Goal: Information Seeking & Learning: Check status

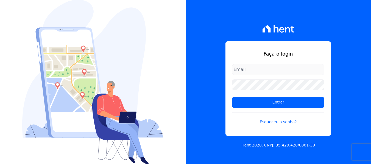
click at [256, 59] on div "Faça o login Entrar Esqueceu a senha?" at bounding box center [277, 88] width 105 height 95
drag, startPoint x: 258, startPoint y: 66, endPoint x: 260, endPoint y: 73, distance: 7.3
click at [258, 66] on input "email" at bounding box center [278, 69] width 92 height 11
type input "heloisa@sitiodosipes.com.br"
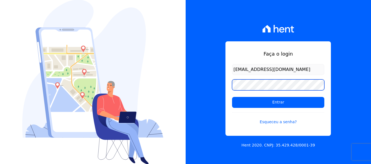
click at [232, 97] on input "Entrar" at bounding box center [278, 102] width 92 height 11
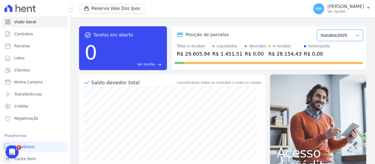
click at [354, 34] on select "Setembro/2024 Outubro/2024 Novembro/2024 Dezembro/2024 Janeiro/2025 Fevereiro/2…" at bounding box center [340, 36] width 46 height 12
select select "09/2025"
click at [317, 30] on select "Setembro/2024 Outubro/2024 Novembro/2024 Dezembro/2024 Janeiro/2025 Fevereiro/2…" at bounding box center [340, 36] width 46 height 12
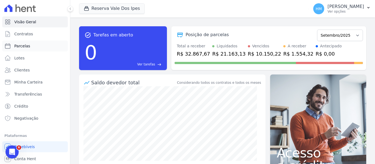
click at [33, 45] on link "Parcelas" at bounding box center [35, 46] width 66 height 11
select select
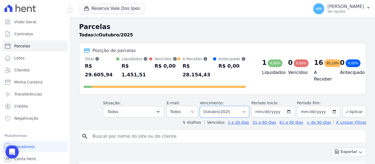
click at [229, 106] on select "Filtrar por período ──────── Todos os meses Setembro/2024 Outubro/2024 Novembro…" at bounding box center [224, 112] width 49 height 12
select select "09/2025"
click at [203, 106] on select "Filtrar por período ──────── Todos os meses Setembro/2024 Outubro/2024 Novembro…" at bounding box center [224, 112] width 49 height 12
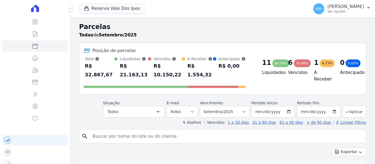
select select
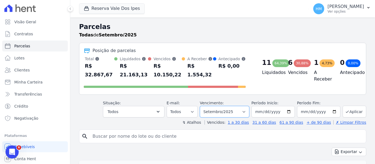
click at [240, 106] on select "Filtrar por período ──────── Todos os meses Setembro/2024 Outubro/2024 Novembro…" at bounding box center [224, 112] width 49 height 12
select select "07/2025"
click at [203, 106] on select "Filtrar por período ──────── Todos os meses Setembro/2024 Outubro/2024 Novembro…" at bounding box center [224, 112] width 49 height 12
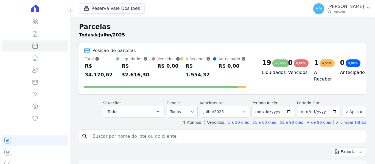
select select
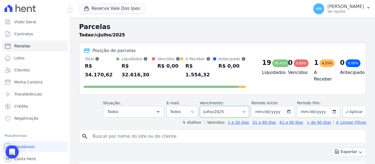
click at [238, 106] on select "Filtrar por período ──────── Todos os meses Setembro/2024 Outubro/2024 Novembro…" at bounding box center [224, 112] width 49 height 12
select select "06/2025"
click at [203, 106] on select "Filtrar por período ──────── Todos os meses Setembro/2024 Outubro/2024 Novembro…" at bounding box center [224, 112] width 49 height 12
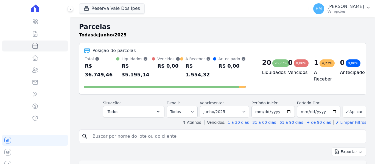
select select
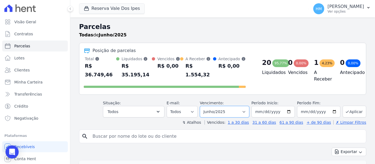
click at [241, 106] on select "Filtrar por período ──────── Todos os meses Setembro/2024 Outubro/2024 Novembro…" at bounding box center [224, 112] width 49 height 12
select select "07/2025"
click at [203, 106] on select "Filtrar por período ──────── Todos os meses Setembro/2024 Outubro/2024 Novembro…" at bounding box center [224, 112] width 49 height 12
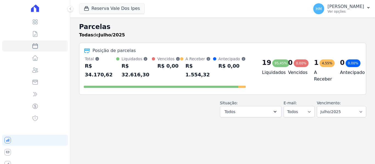
select select
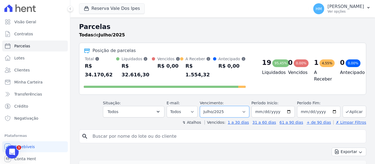
click at [237, 108] on select "Filtrar por período ──────── Todos os meses Setembro/2024 Outubro/2024 Novembro…" at bounding box center [224, 112] width 49 height 12
select select "08/2025"
click at [203, 106] on select "Filtrar por período ──────── Todos os meses Setembro/2024 Outubro/2024 Novembro…" at bounding box center [224, 112] width 49 height 12
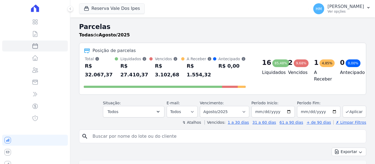
select select
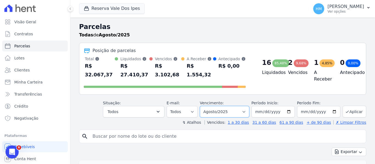
click at [235, 106] on select "Filtrar por período ──────── Todos os meses Setembro/2024 Outubro/2024 Novembro…" at bounding box center [224, 112] width 49 height 12
select select "09/2025"
click at [203, 106] on select "Filtrar por período ──────── Todos os meses Setembro/2024 Outubro/2024 Novembro…" at bounding box center [224, 112] width 49 height 12
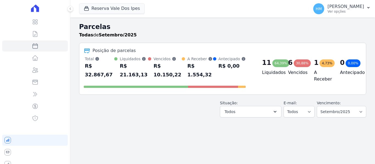
select select
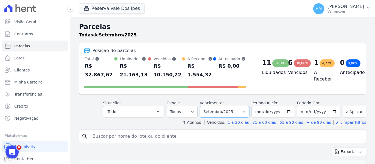
click at [243, 106] on select "Filtrar por período ──────── Todos os meses Setembro/2024 Outubro/2024 Novembro…" at bounding box center [224, 112] width 49 height 12
select select "08/2025"
click at [203, 106] on select "Filtrar por período ──────── Todos os meses Setembro/2024 Outubro/2024 Novembro…" at bounding box center [224, 112] width 49 height 12
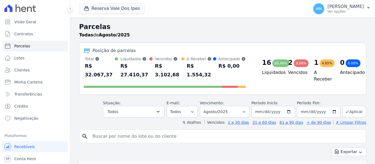
select select
click at [241, 106] on select "Filtrar por período ──────── Todos os meses Setembro/2024 Outubro/2024 Novembro…" at bounding box center [224, 112] width 49 height 12
select select "09/2025"
click at [203, 106] on select "Filtrar por período ──────── Todos os meses Setembro/2024 Outubro/2024 Novembro…" at bounding box center [224, 112] width 49 height 12
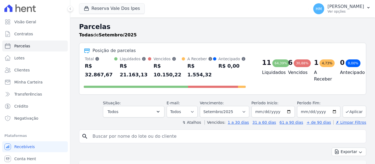
select select
click at [137, 108] on button "Todos" at bounding box center [133, 112] width 61 height 12
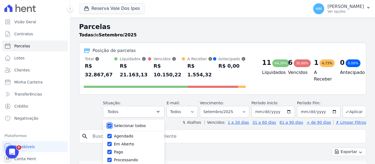
click at [112, 124] on input "Selecionar todos" at bounding box center [109, 126] width 4 height 4
checkbox input "false"
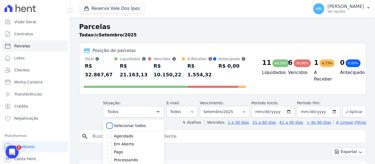
checkbox input "false"
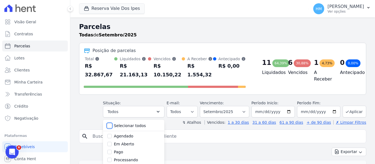
checkbox input "false"
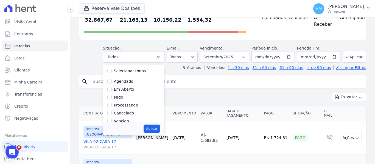
click at [125, 87] on label "Em Aberto" at bounding box center [124, 89] width 20 height 4
click at [112, 87] on input "Em Aberto" at bounding box center [109, 89] width 4 height 4
checkbox input "true"
click at [126, 92] on label "Vencido" at bounding box center [121, 94] width 15 height 4
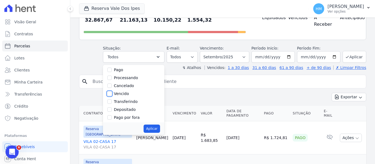
click at [112, 92] on input "Vencido" at bounding box center [109, 94] width 4 height 4
checkbox input "true"
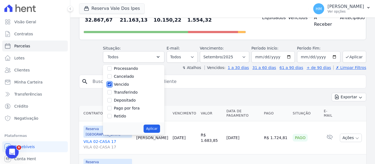
scroll to position [82, 0]
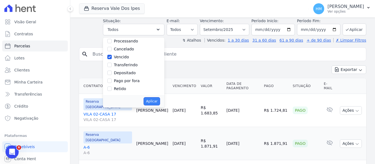
click at [155, 97] on button "Aplicar" at bounding box center [151, 101] width 16 height 8
select select "pending"
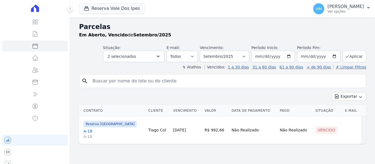
select select
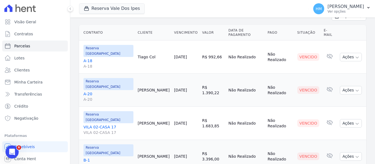
scroll to position [26, 0]
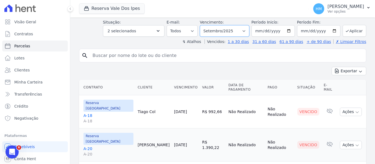
click at [247, 29] on select "Filtrar por período ──────── Todos os meses Setembro/2024 Outubro/2024 Novembro…" at bounding box center [224, 31] width 49 height 12
select select "08/2025"
click at [203, 25] on select "Filtrar por período ──────── Todos os meses Setembro/2024 Outubro/2024 Novembro…" at bounding box center [224, 31] width 49 height 12
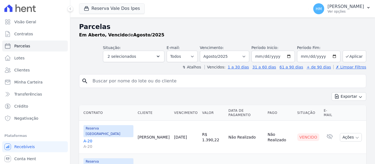
select select
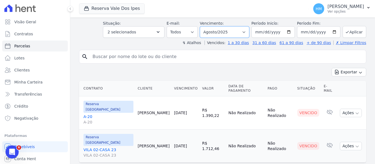
click at [243, 32] on select "Filtrar por período ──────── Todos os meses Setembro/2024 Outubro/2024 Novembro…" at bounding box center [224, 32] width 49 height 12
select select "09/2025"
click at [203, 26] on select "Filtrar por período ──────── Todos os meses Setembro/2024 Outubro/2024 Novembro…" at bounding box center [224, 32] width 49 height 12
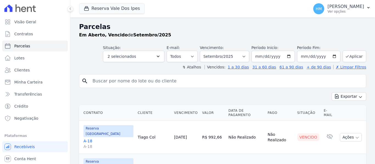
select select
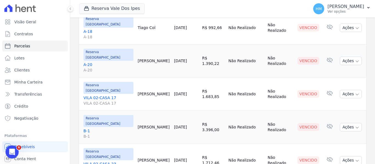
scroll to position [135, 0]
